Goal: Task Accomplishment & Management: Manage account settings

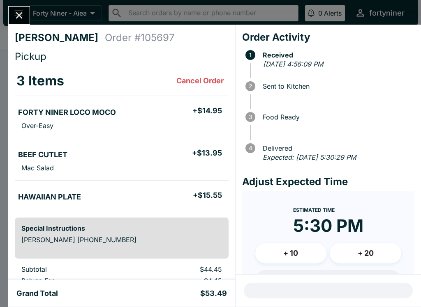
click at [21, 8] on button "Close" at bounding box center [19, 16] width 21 height 18
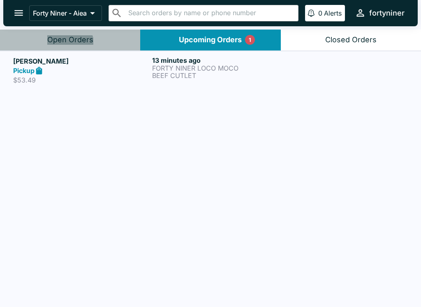
click at [69, 45] on button "Open Orders" at bounding box center [70, 40] width 140 height 21
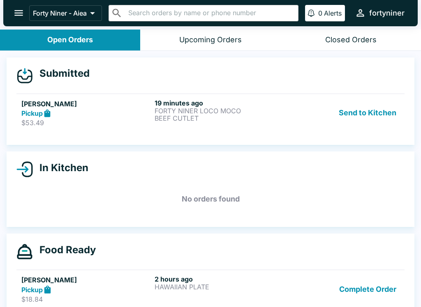
click at [116, 131] on link "[PERSON_NAME] Pickup $53.49 19 minutes ago FORTY NINER LOCO MOCO BEEF CUTLET Se…" at bounding box center [210, 113] width 388 height 39
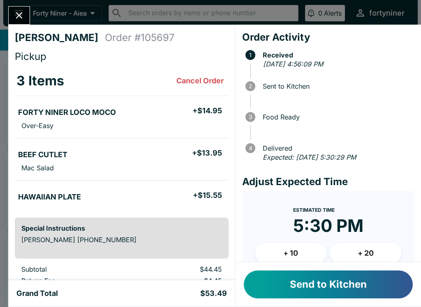
click at [288, 281] on button "Send to Kitchen" at bounding box center [328, 285] width 169 height 28
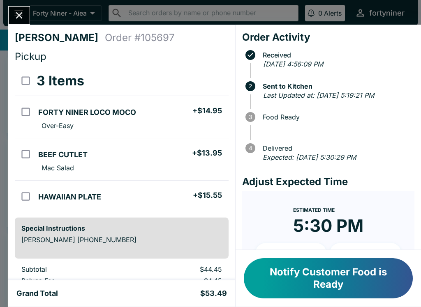
click at [23, 13] on icon "Close" at bounding box center [19, 15] width 11 height 11
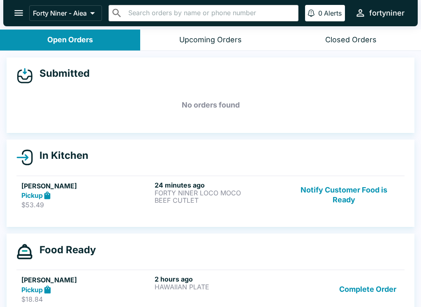
click at [330, 186] on button "Notify Customer Food is Ready" at bounding box center [343, 195] width 111 height 28
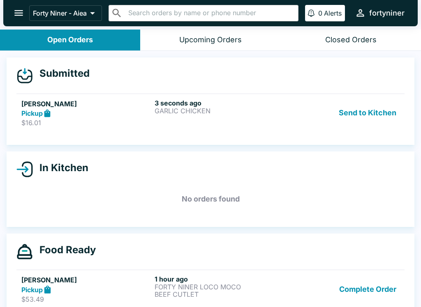
click at [81, 116] on div "Pickup" at bounding box center [86, 113] width 130 height 9
click at [254, 119] on div "2 minutes ago GARLIC CHICKEN" at bounding box center [219, 113] width 130 height 28
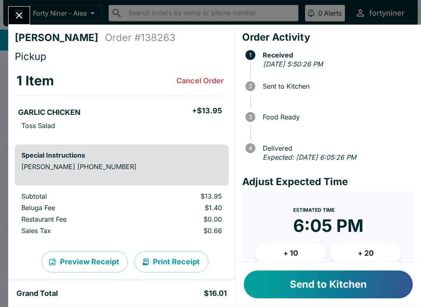
click at [334, 275] on button "Send to Kitchen" at bounding box center [328, 285] width 169 height 28
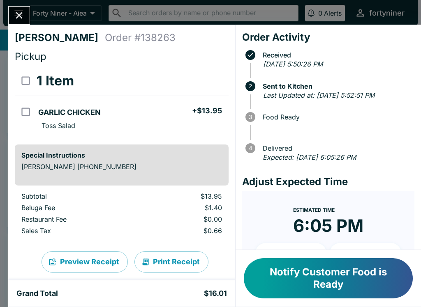
click at [17, 11] on icon "Close" at bounding box center [19, 15] width 11 height 11
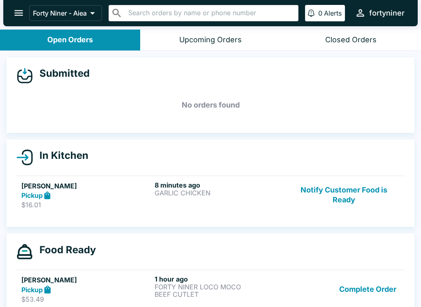
click at [350, 197] on button "Notify Customer Food is Ready" at bounding box center [343, 195] width 111 height 28
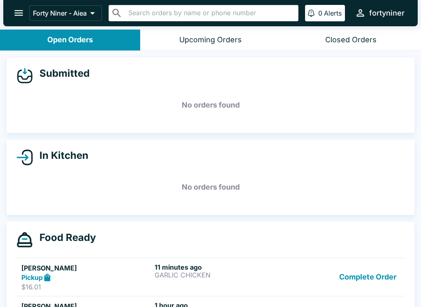
click at [15, 12] on icon "open drawer" at bounding box center [18, 12] width 11 height 11
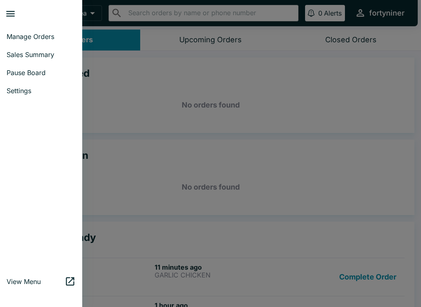
click at [16, 52] on span "Sales Summary" at bounding box center [41, 55] width 69 height 8
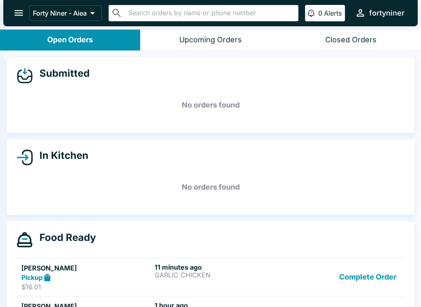
select select "03:00"
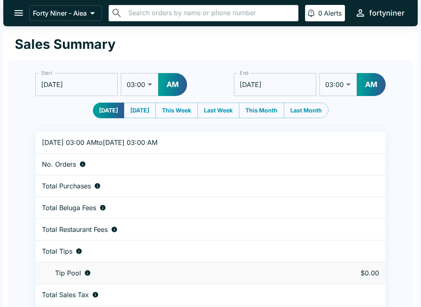
click at [15, 12] on icon "open drawer" at bounding box center [18, 12] width 11 height 11
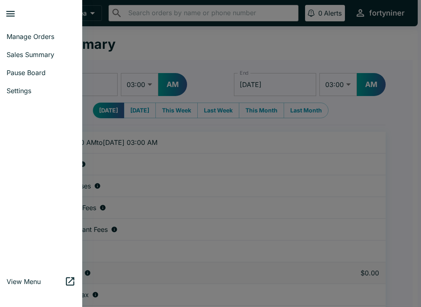
click at [16, 34] on span "Manage Orders" at bounding box center [41, 36] width 69 height 8
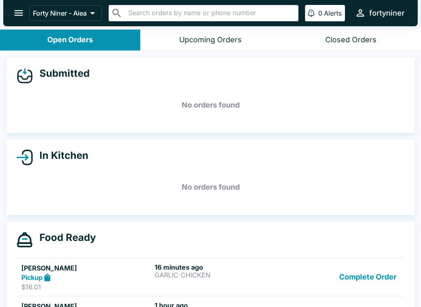
click at [19, 7] on button "open drawer" at bounding box center [18, 12] width 21 height 21
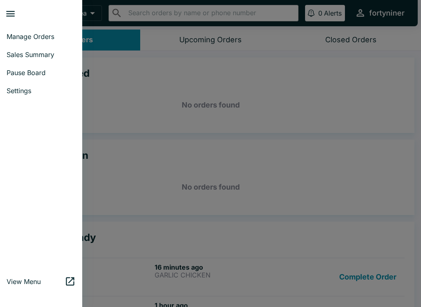
click at [21, 58] on span "Sales Summary" at bounding box center [41, 55] width 69 height 8
select select "03:00"
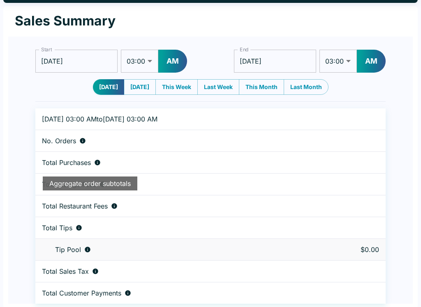
scroll to position [25, 0]
